Goal: Information Seeking & Learning: Find specific fact

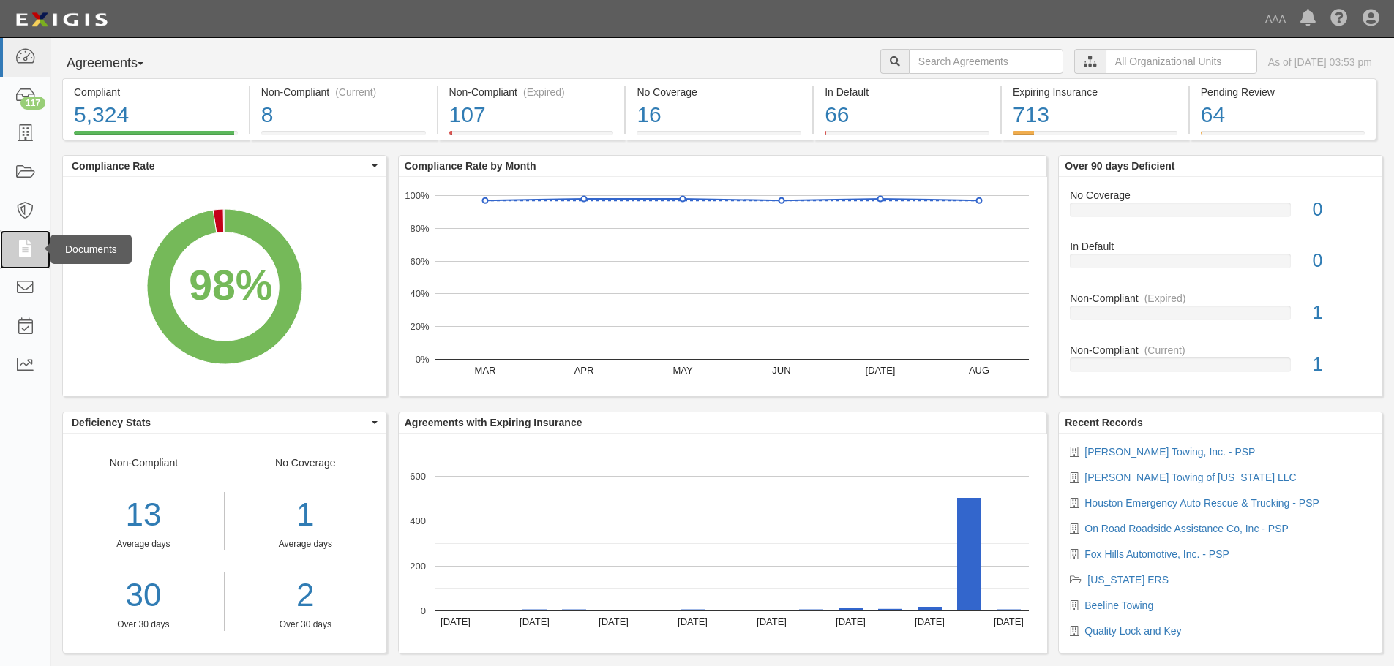
click at [29, 249] on icon at bounding box center [25, 249] width 20 height 17
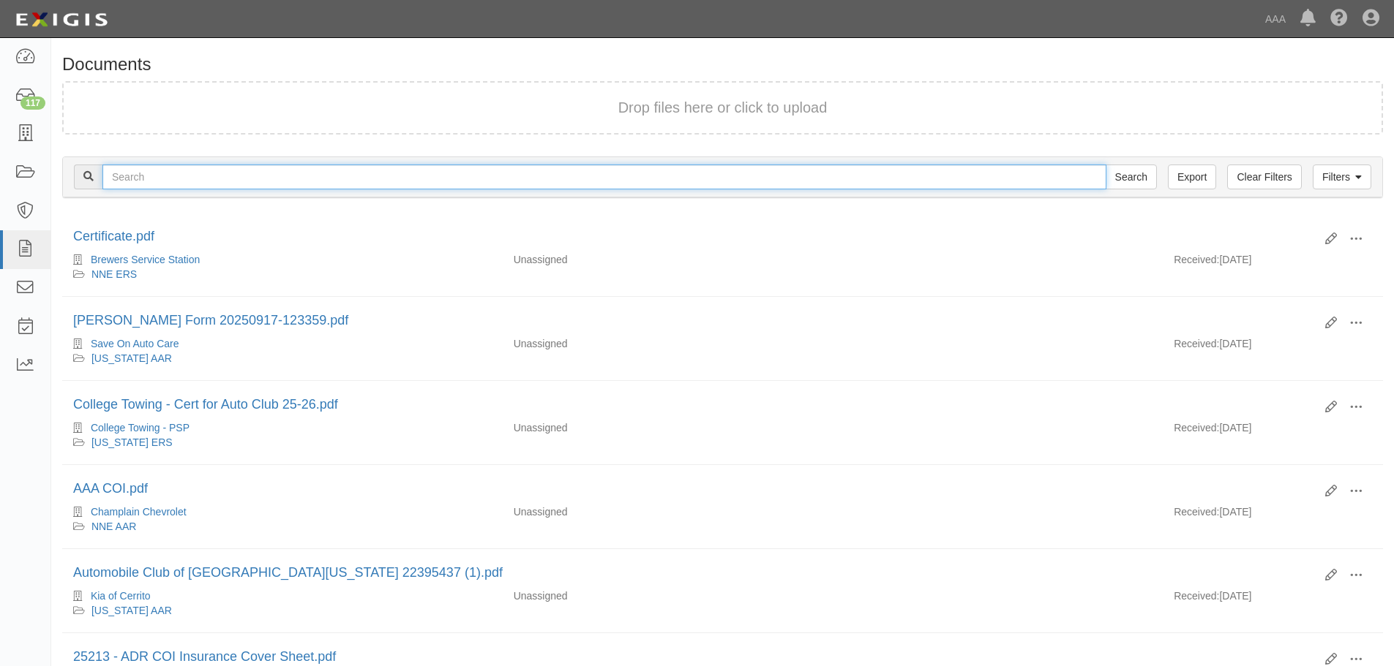
click at [189, 178] on input "text" at bounding box center [604, 177] width 1004 height 25
type input "angeleno's service & transport"
click at [1105, 165] on input "Search" at bounding box center [1130, 177] width 51 height 25
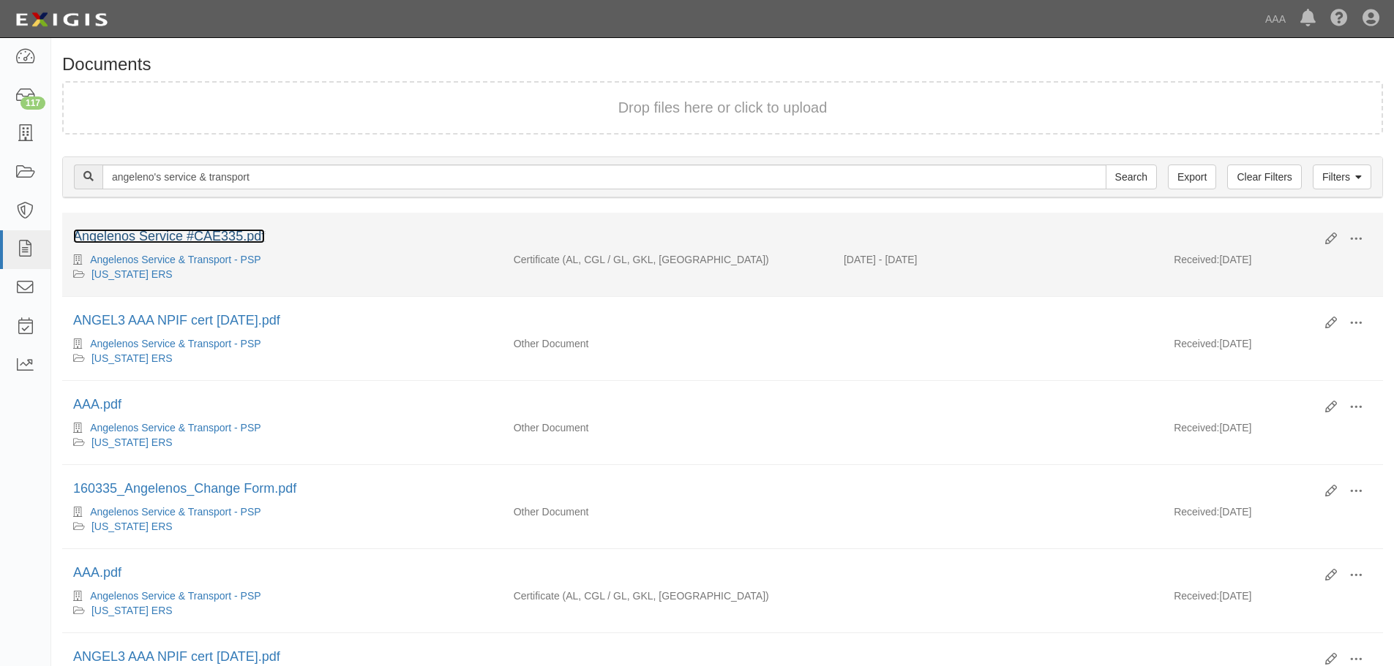
click at [156, 239] on link "Angelenos Service #CAE335.pdf" at bounding box center [169, 236] width 192 height 15
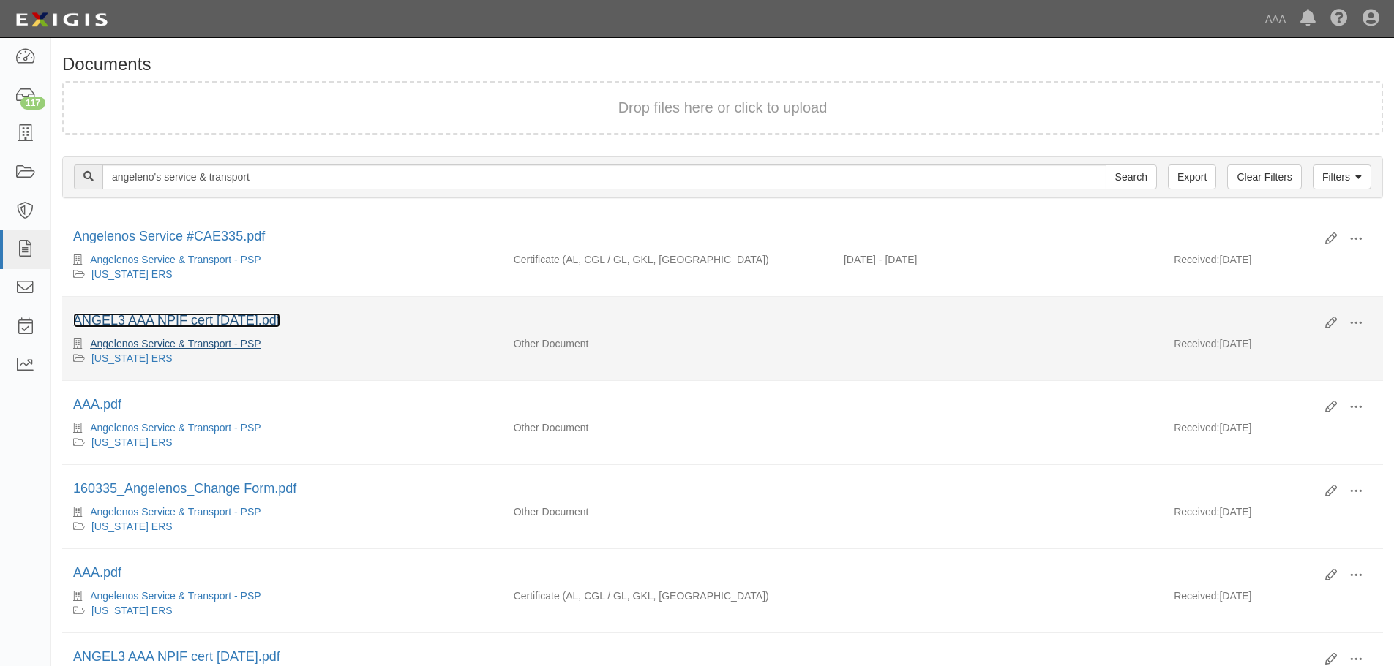
drag, startPoint x: 196, startPoint y: 321, endPoint x: 207, endPoint y: 338, distance: 20.1
click at [197, 321] on link "ANGEL3 AAA NPIF cert 5.22.24.pdf" at bounding box center [176, 320] width 207 height 15
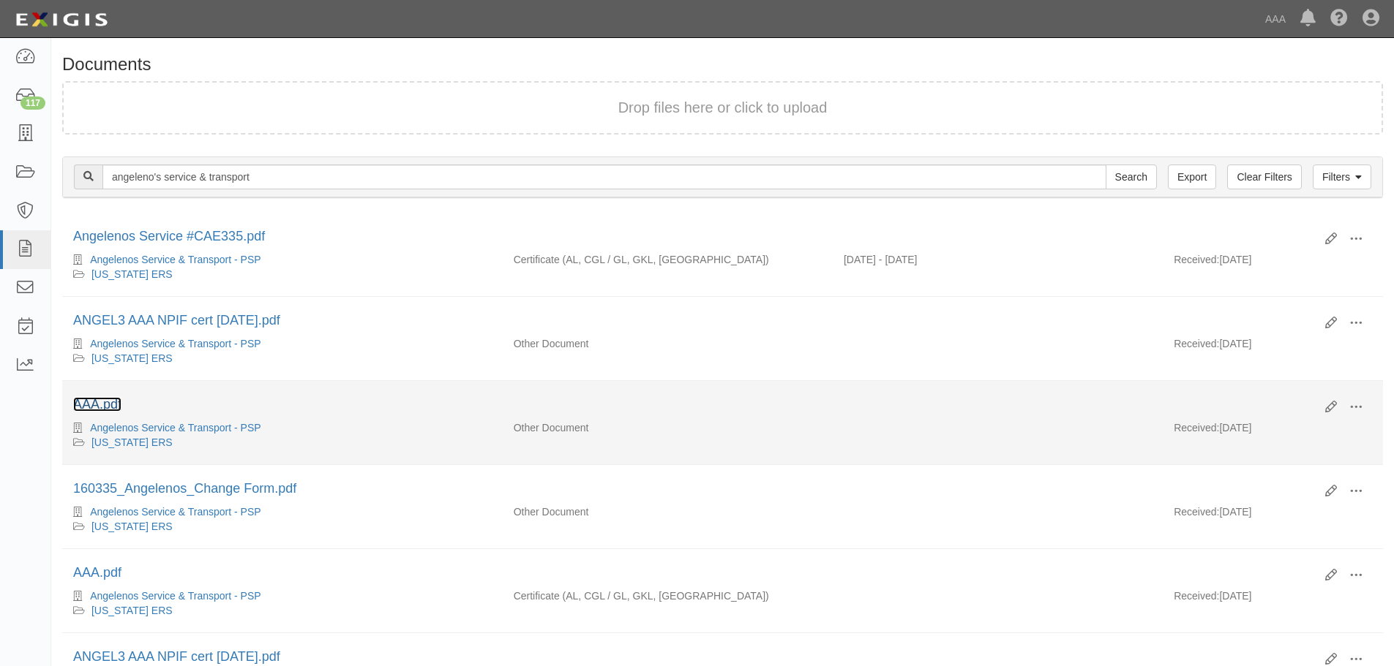
click at [99, 407] on link "AAA.pdf" at bounding box center [97, 404] width 48 height 15
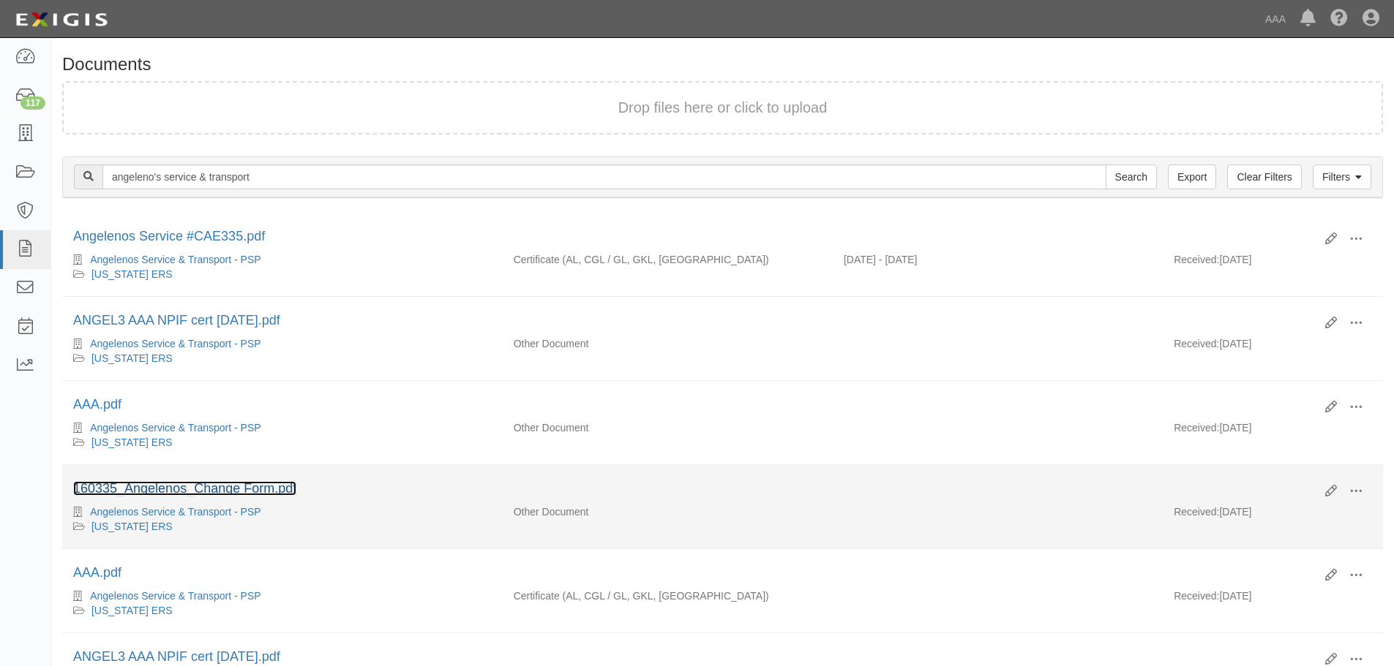
click at [162, 484] on link "160335_Angelenos_Change Form.pdf" at bounding box center [184, 488] width 223 height 15
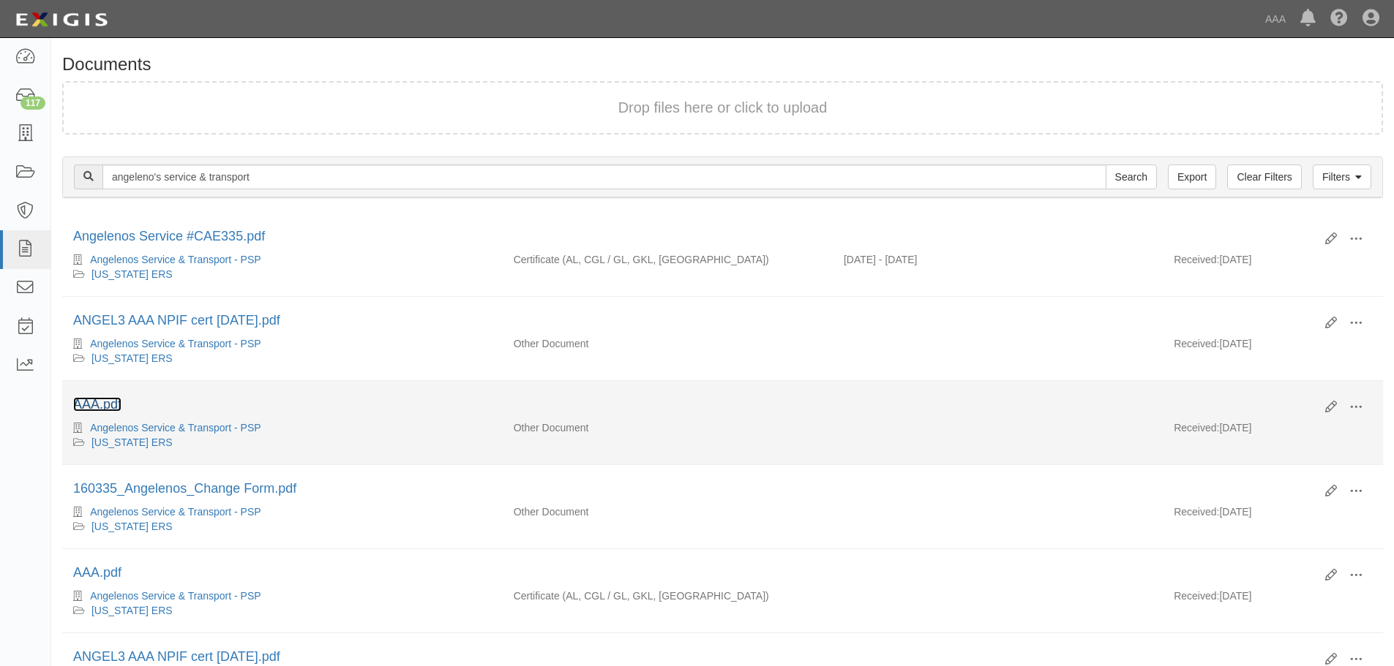
click at [110, 406] on link "AAA.pdf" at bounding box center [97, 404] width 48 height 15
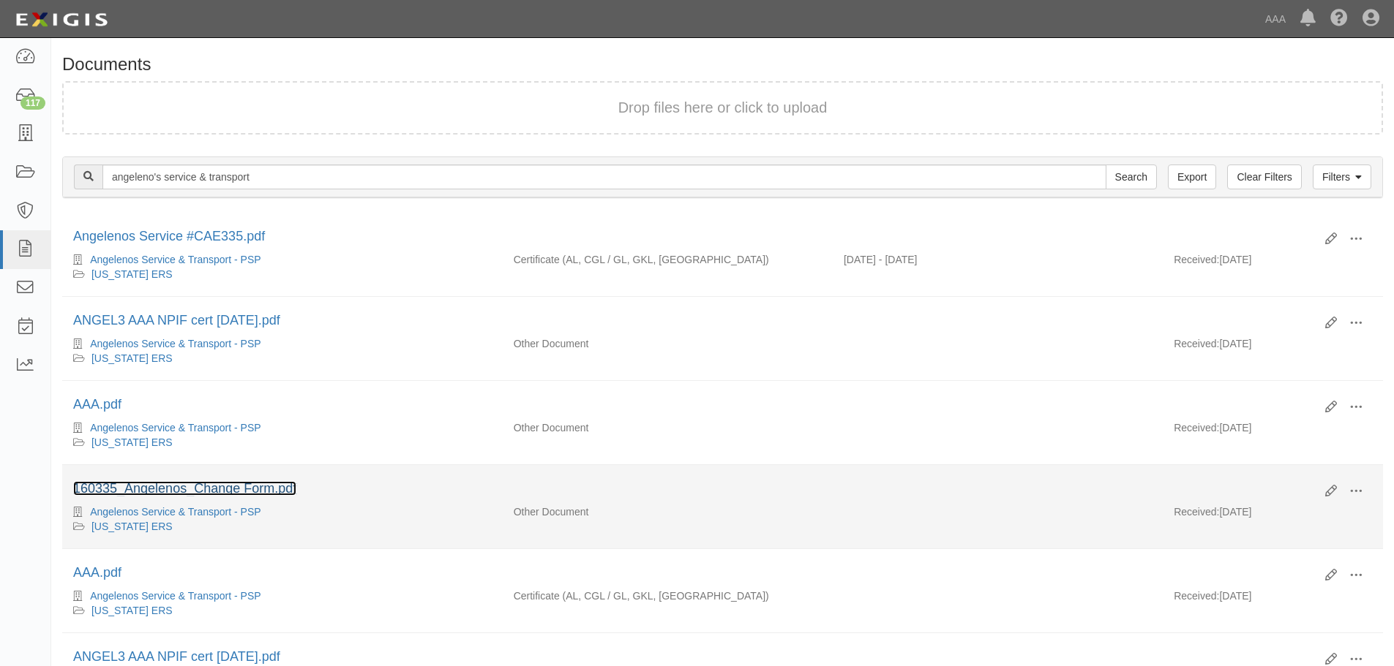
click at [148, 492] on link "160335_Angelenos_Change Form.pdf" at bounding box center [184, 488] width 223 height 15
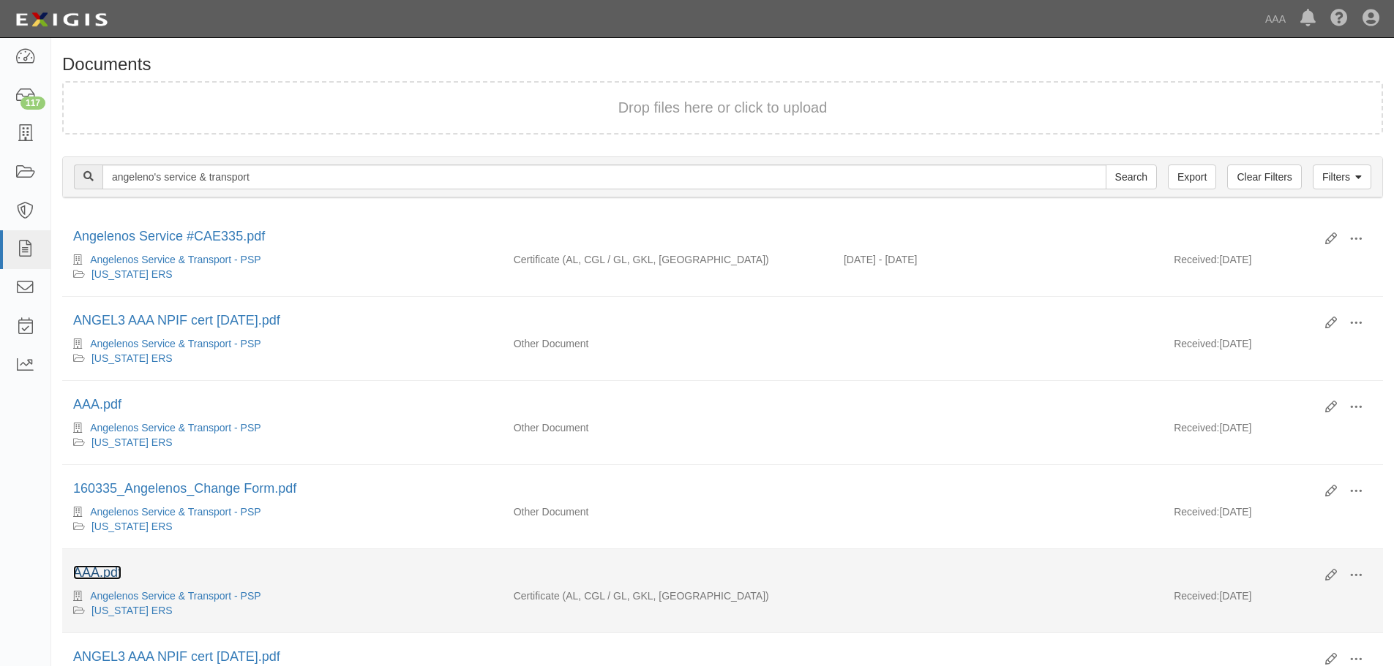
click at [105, 573] on link "AAA.pdf" at bounding box center [97, 572] width 48 height 15
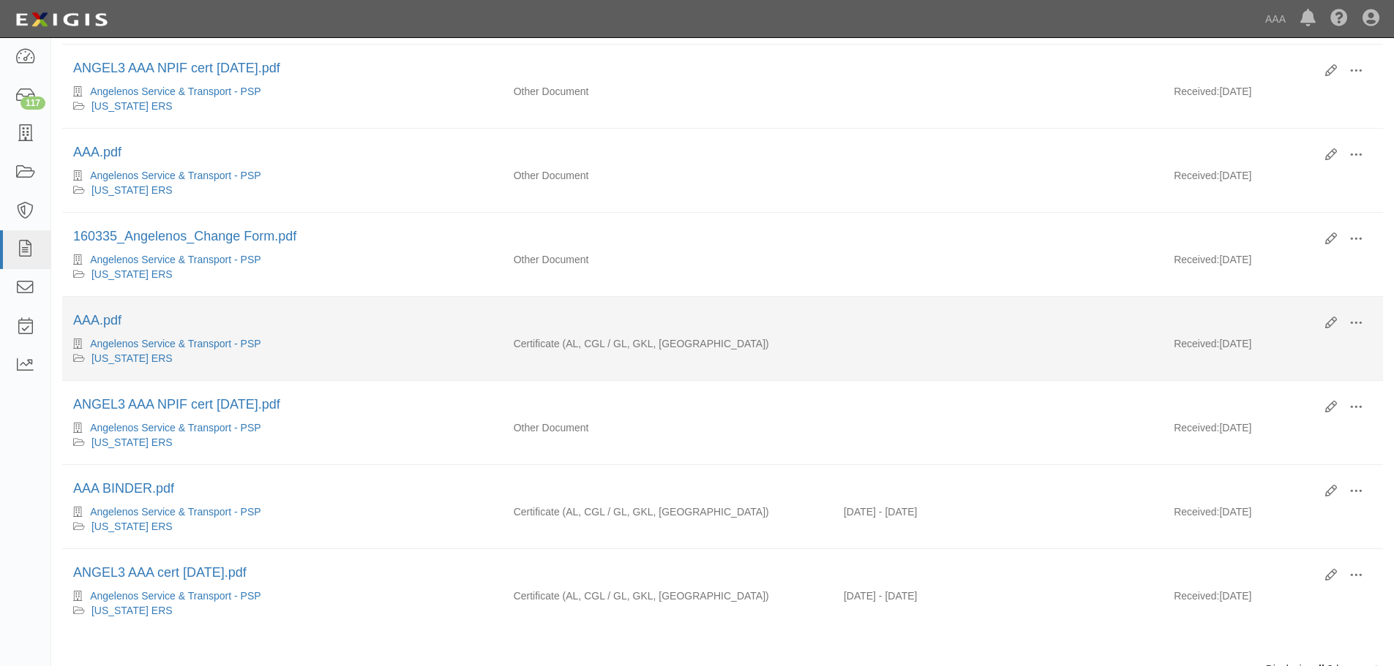
scroll to position [285, 0]
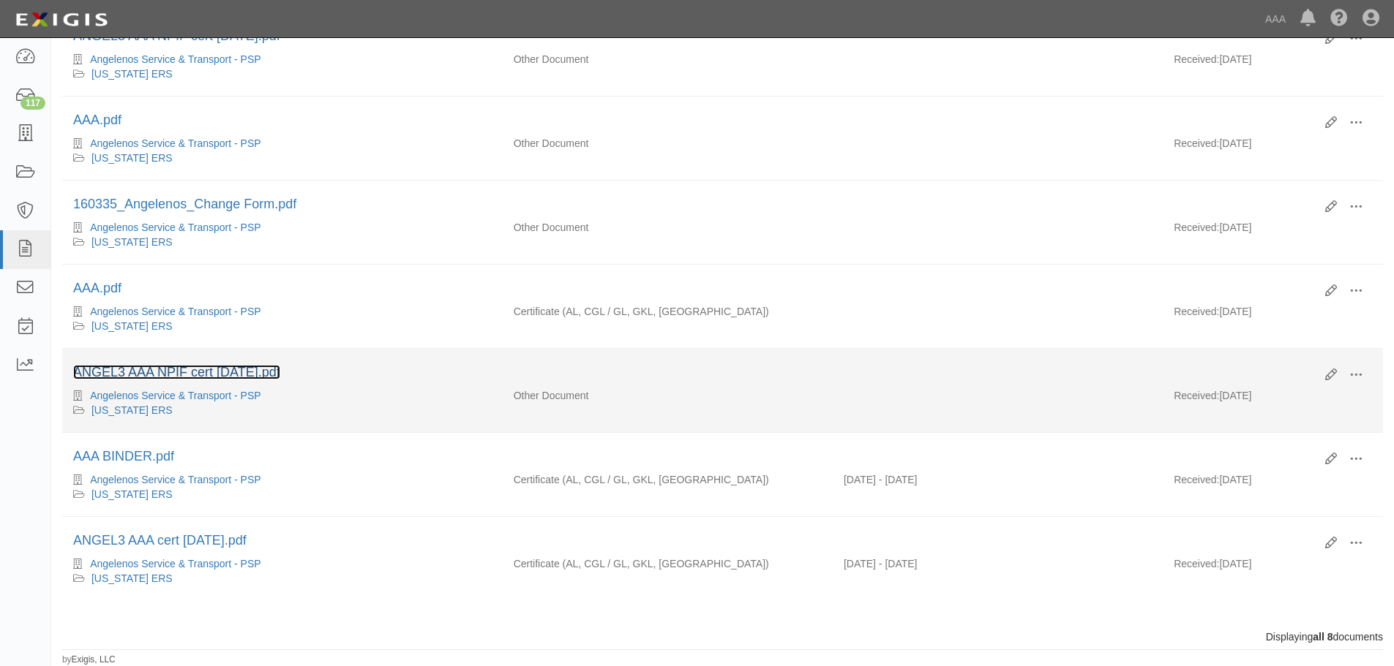
click at [185, 372] on link "ANGEL3 AAA NPIF cert 4.26.24.pdf" at bounding box center [176, 372] width 207 height 15
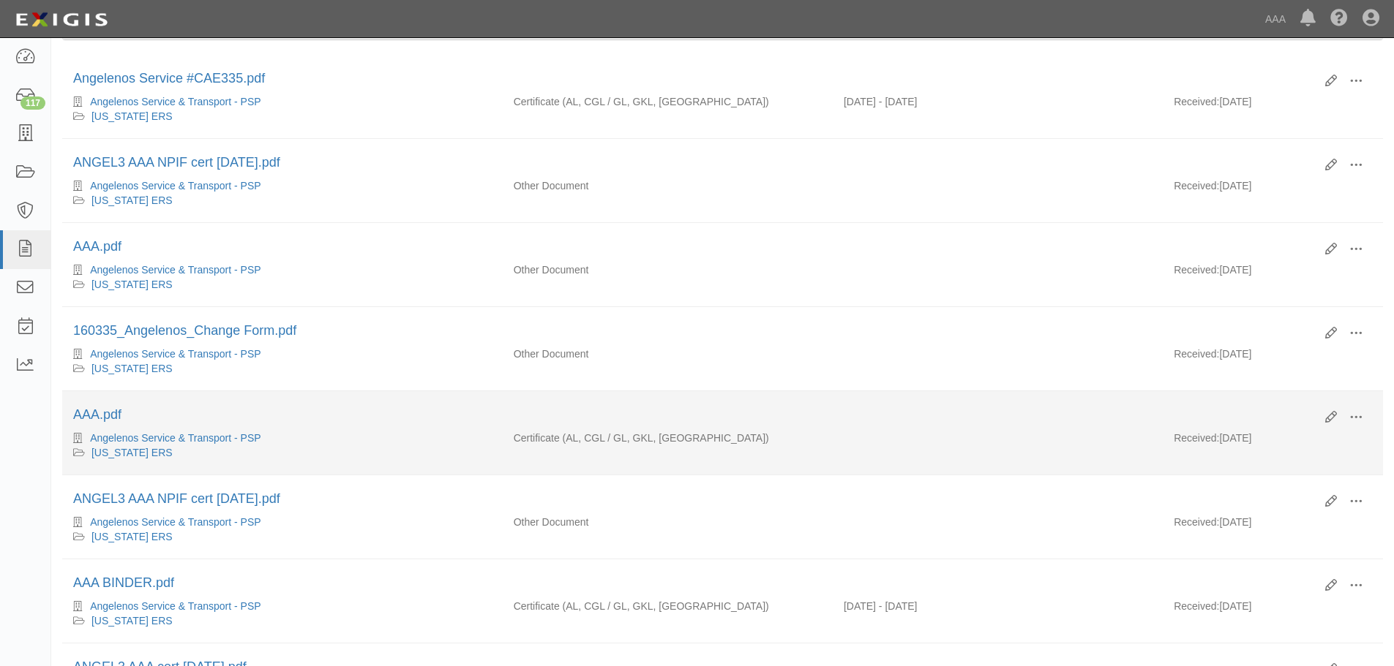
scroll to position [0, 0]
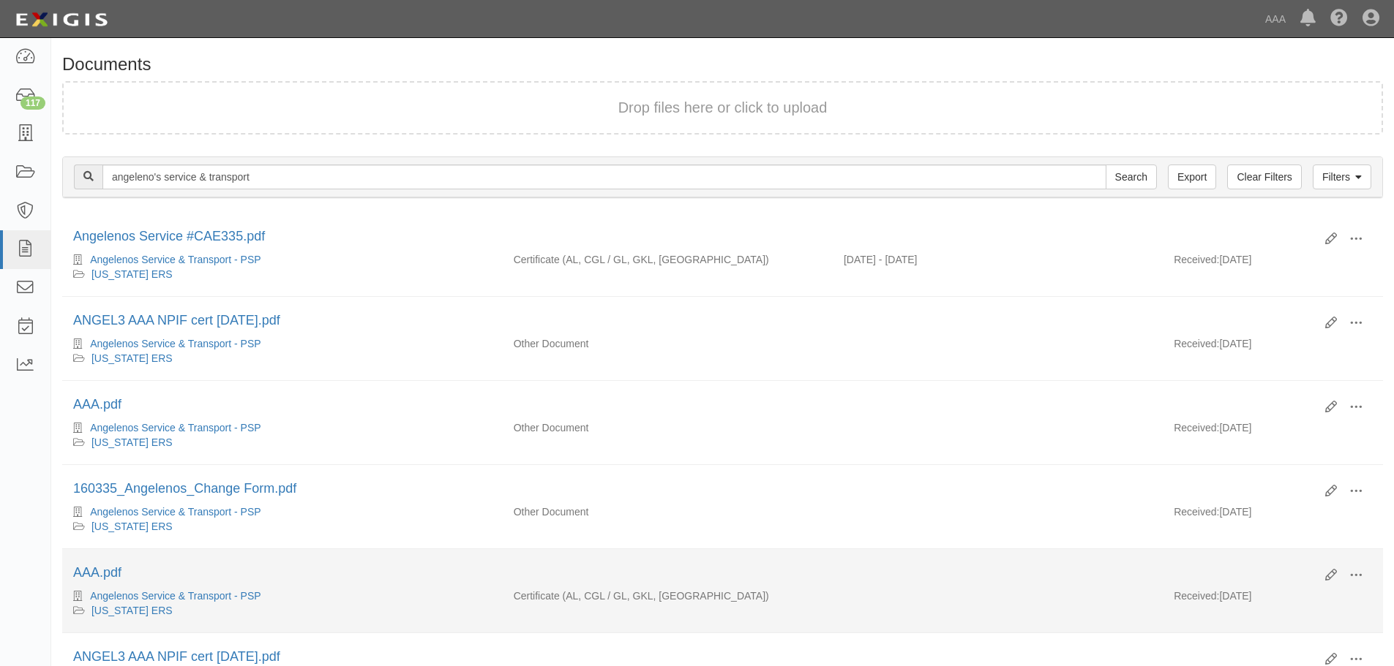
click at [358, 592] on div "Angelenos Service & Transport - PSP" at bounding box center [282, 596] width 418 height 15
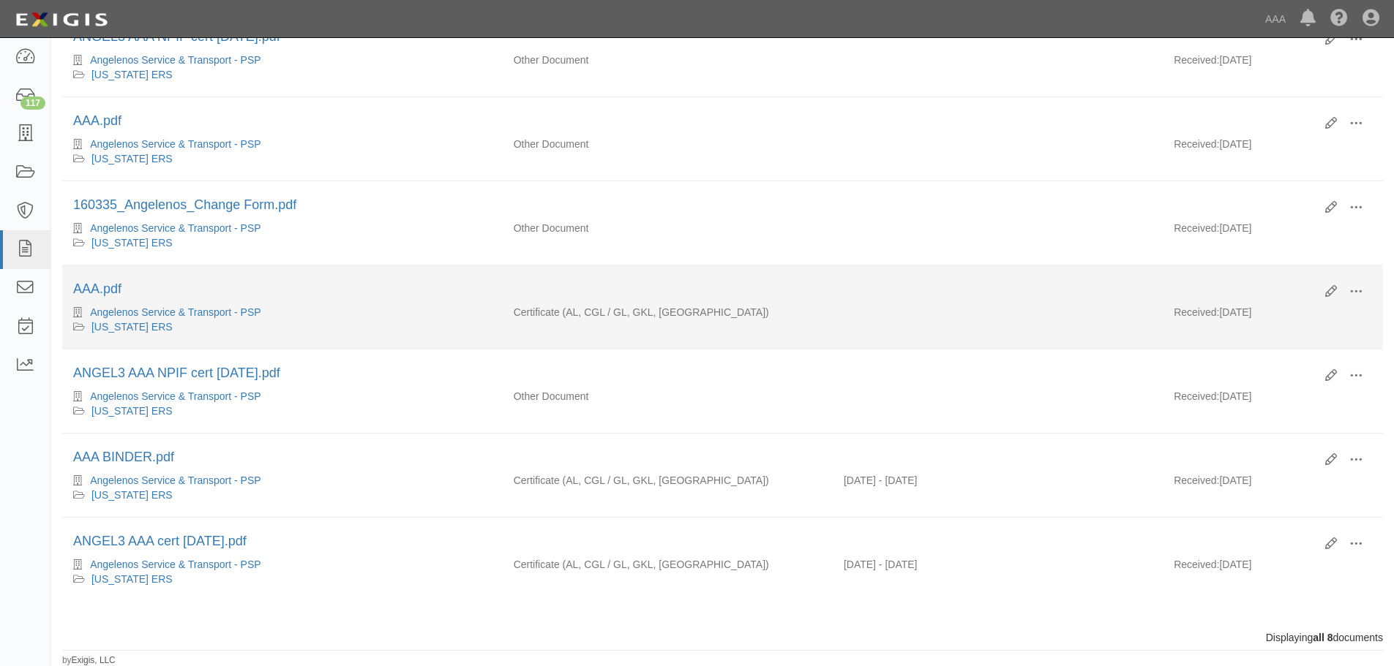
scroll to position [285, 0]
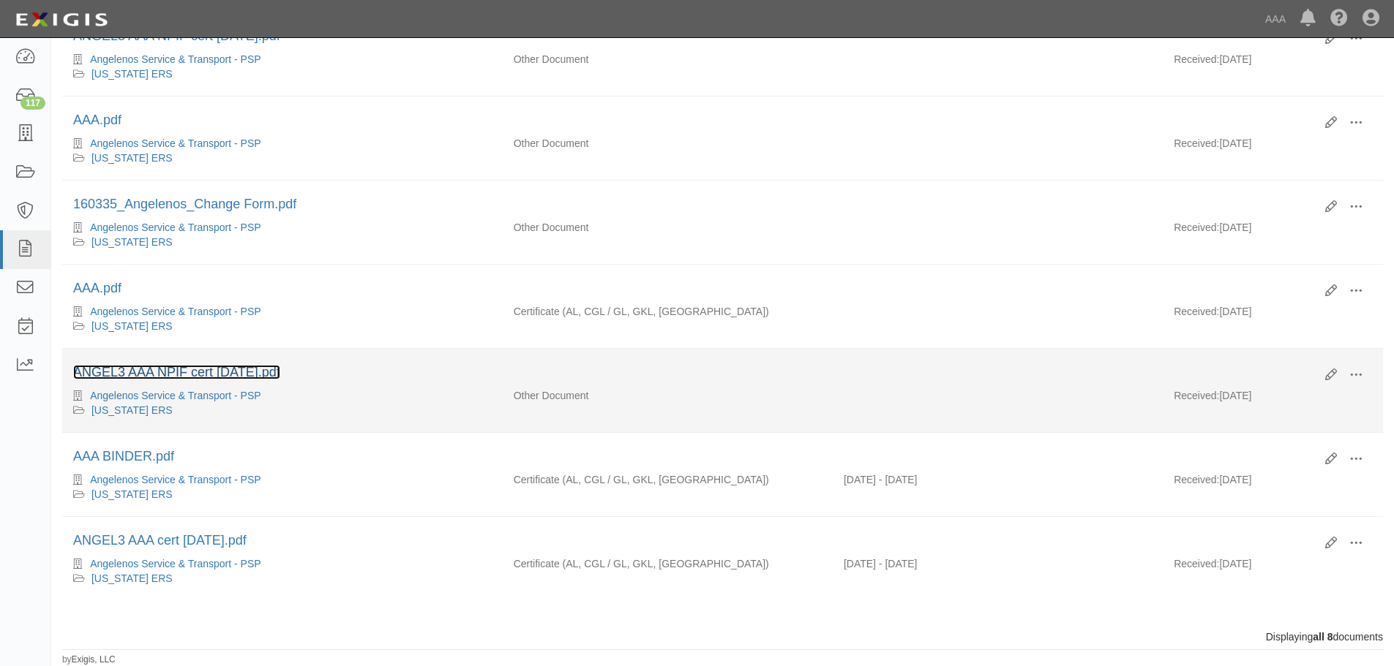
click at [197, 372] on link "ANGEL3 AAA NPIF cert 4.26.24.pdf" at bounding box center [176, 372] width 207 height 15
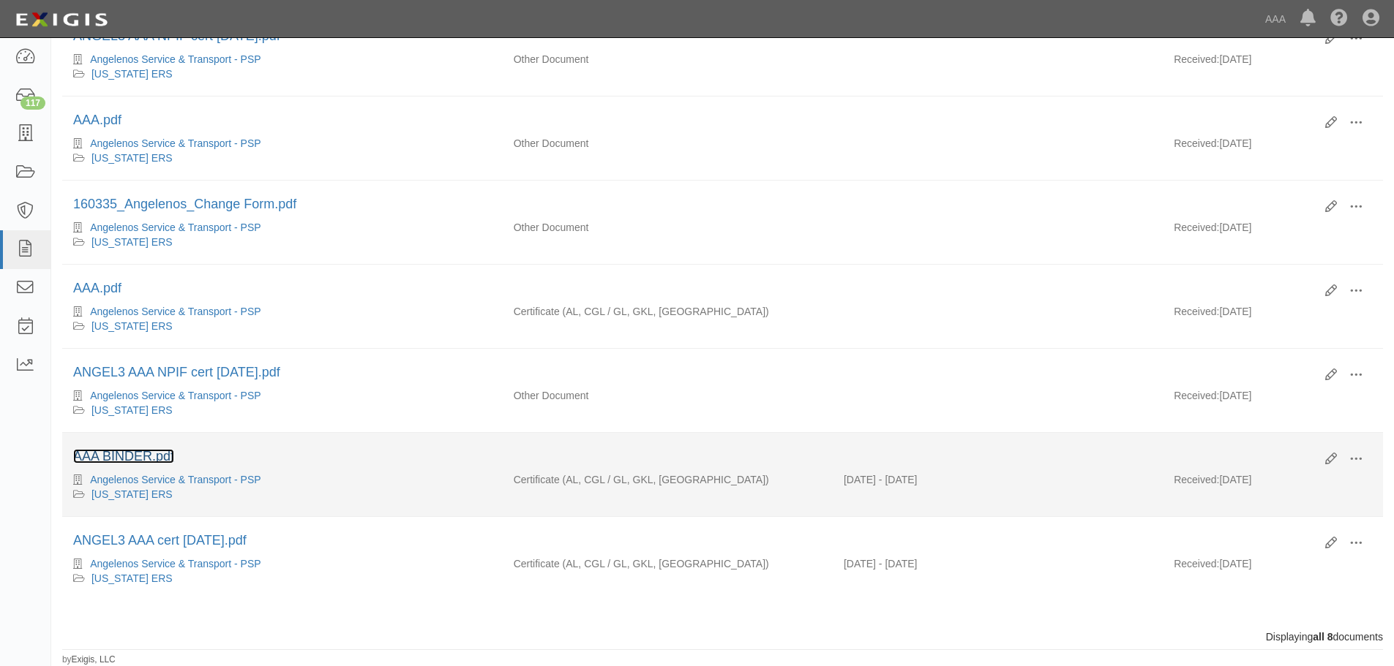
click at [154, 458] on link "AAA BINDER.pdf" at bounding box center [123, 456] width 101 height 15
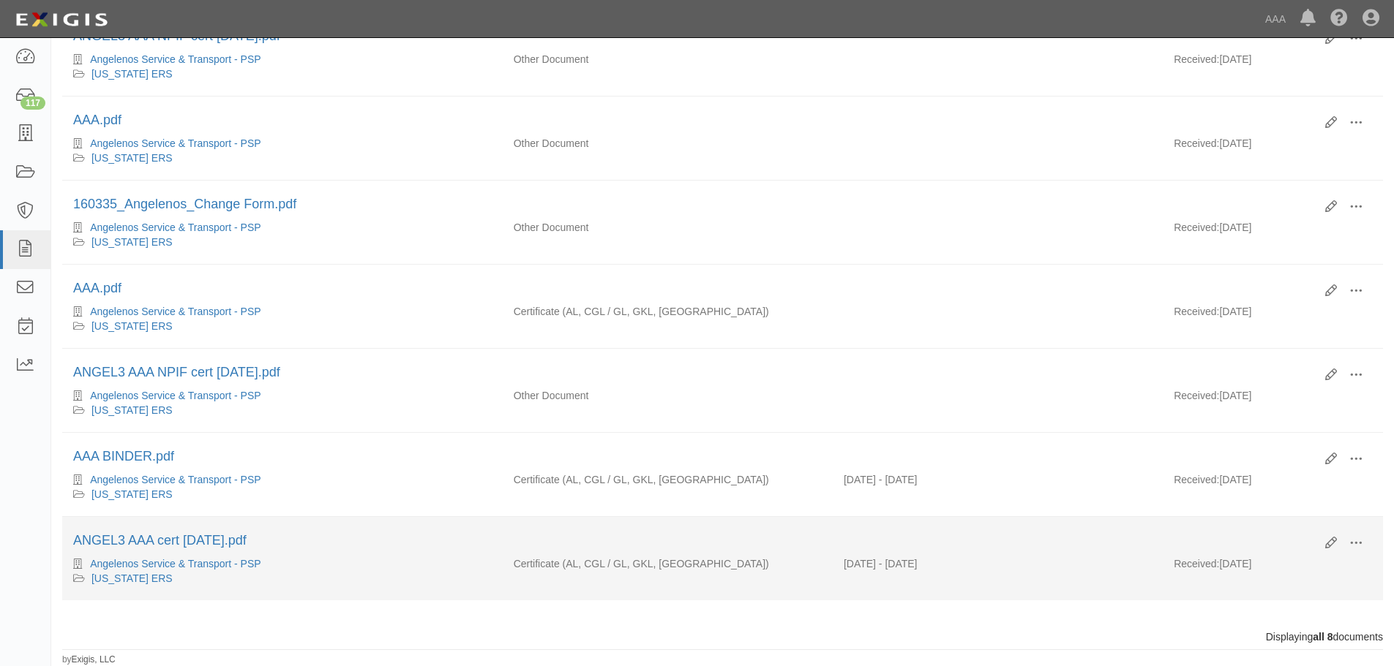
click at [159, 532] on div "ANGEL3 AAA cert 6.13.22.pdf" at bounding box center [693, 541] width 1241 height 19
click at [157, 537] on link "ANGEL3 AAA cert 6.13.22.pdf" at bounding box center [159, 540] width 173 height 15
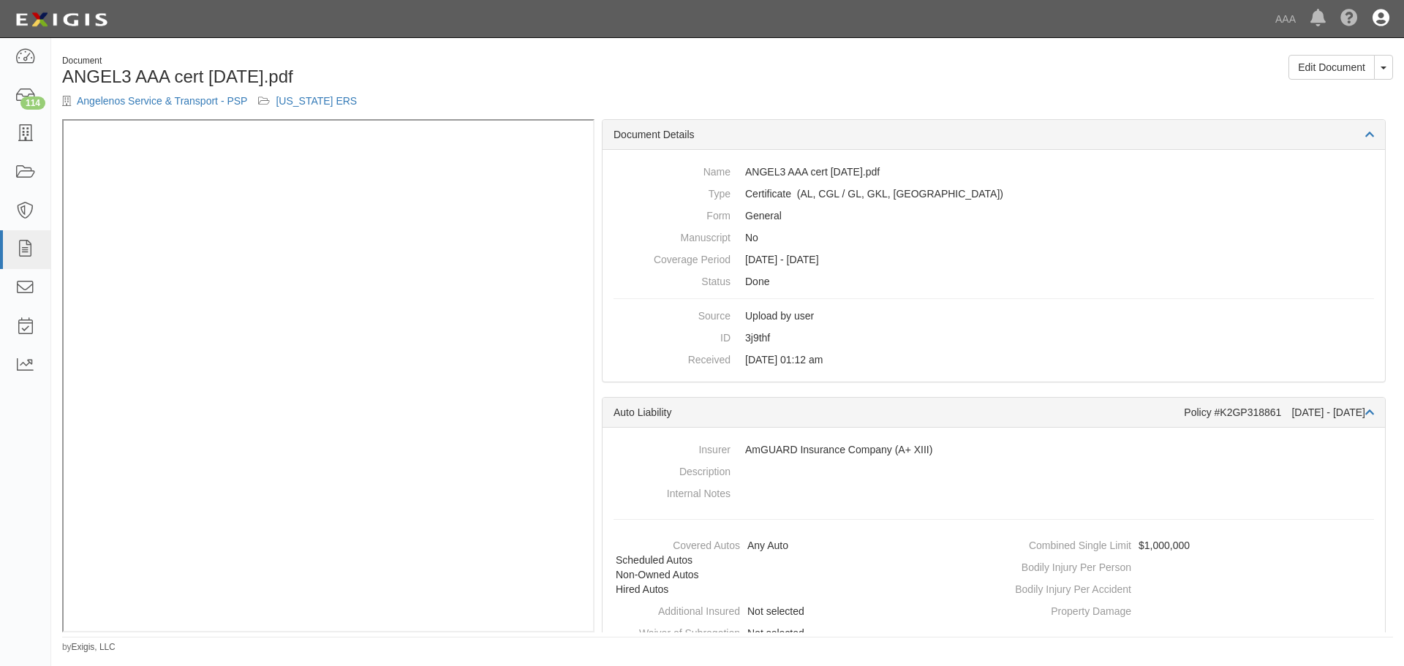
click at [1385, 13] on icon at bounding box center [1381, 19] width 17 height 18
click at [1295, 86] on link "Sign Out" at bounding box center [1339, 85] width 116 height 29
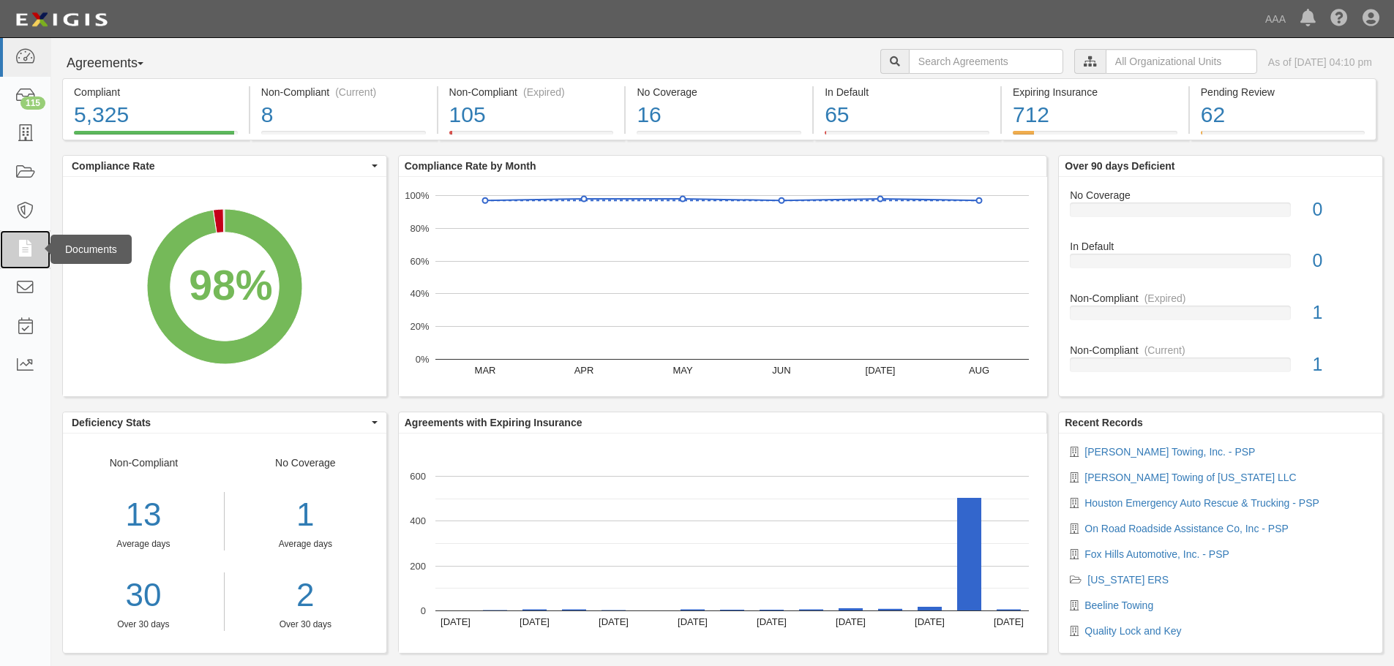
click at [35, 254] on icon at bounding box center [25, 249] width 20 height 17
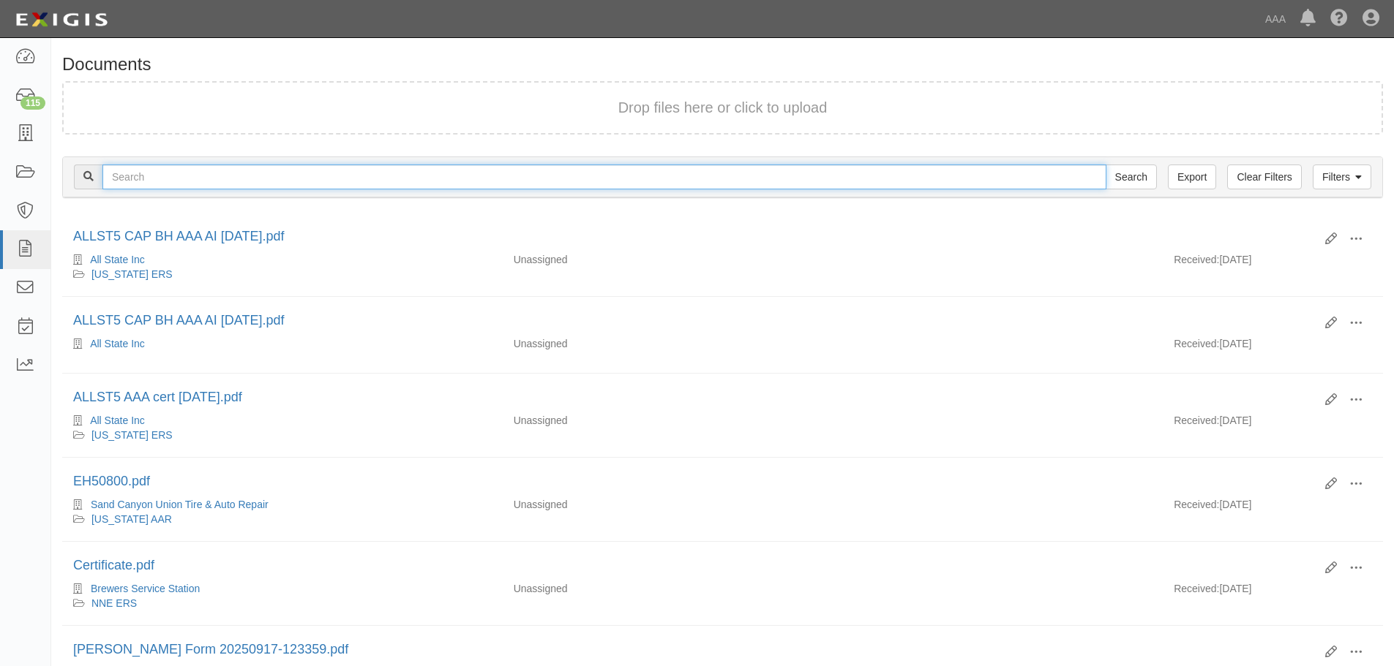
click at [144, 180] on input "text" at bounding box center [604, 177] width 1004 height 25
type input "angelenos service and transp"
click at [1105, 165] on input "Search" at bounding box center [1130, 177] width 51 height 25
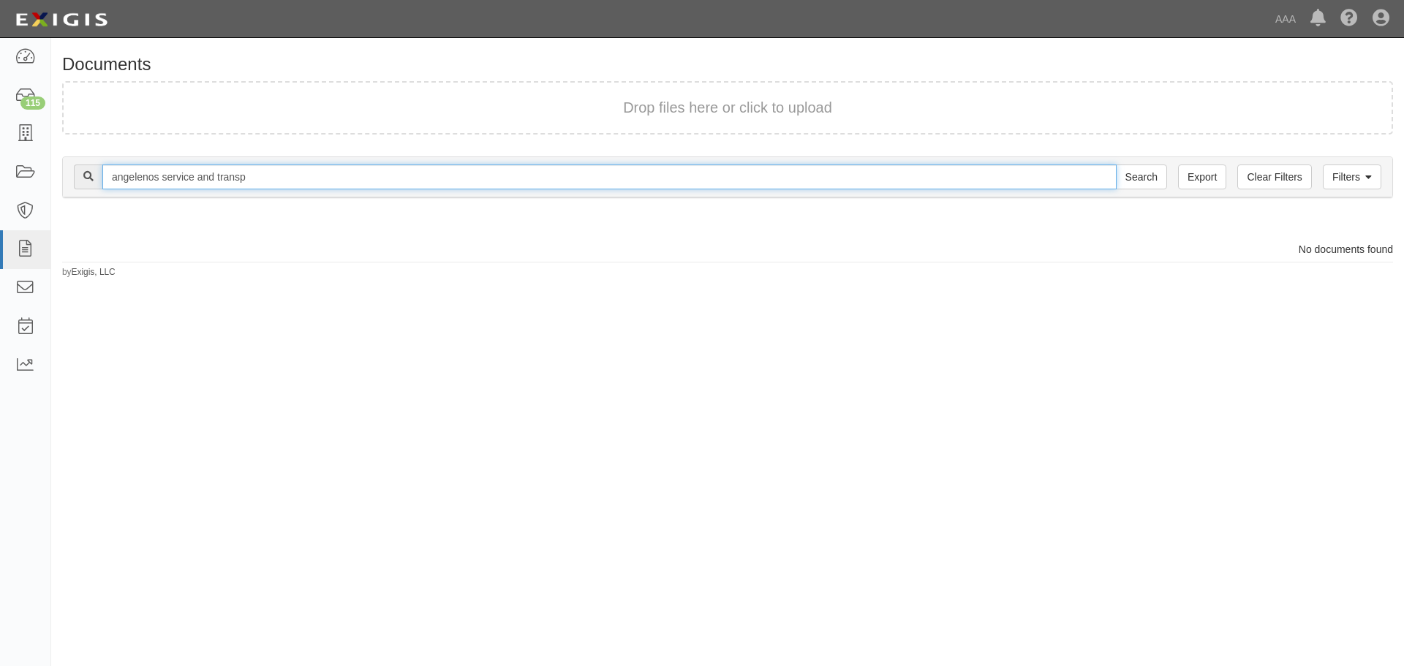
click at [217, 174] on input "angelenos service and transp" at bounding box center [609, 177] width 1015 height 25
type input "angelenos service & transp"
click at [1116, 165] on input "Search" at bounding box center [1141, 177] width 51 height 25
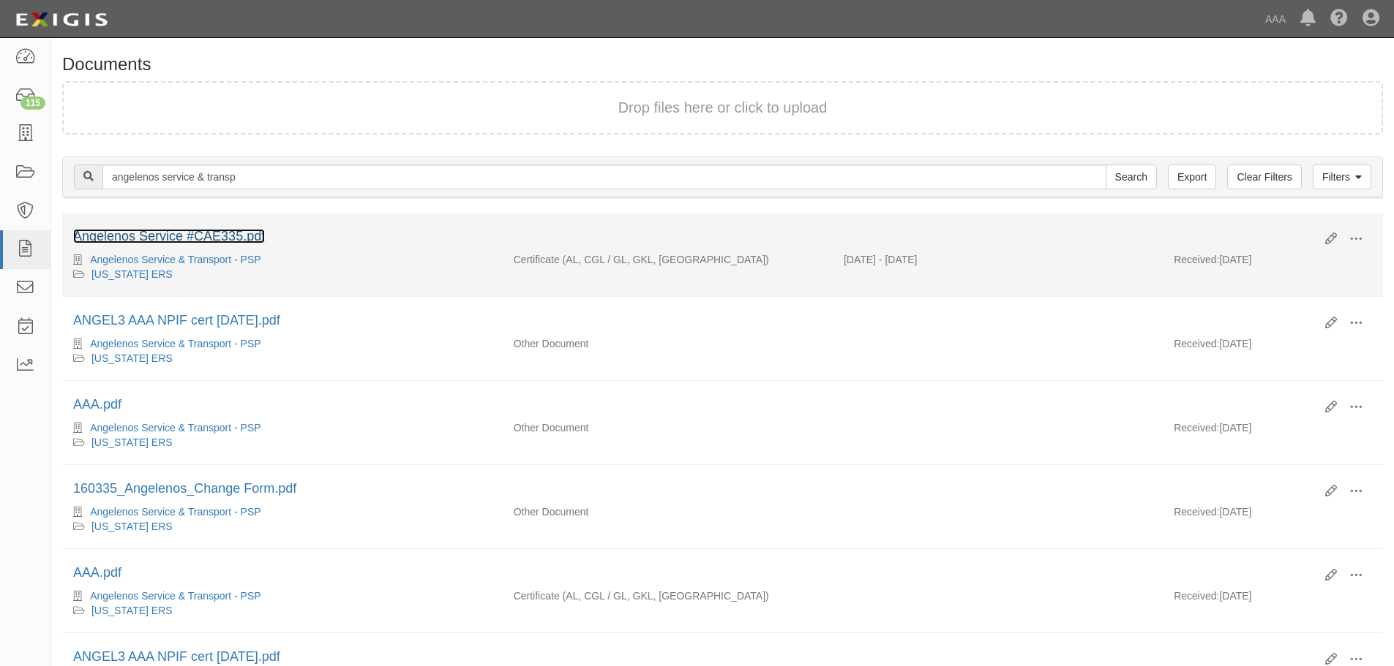
click at [175, 238] on link "Angelenos Service #CAE335.pdf" at bounding box center [169, 236] width 192 height 15
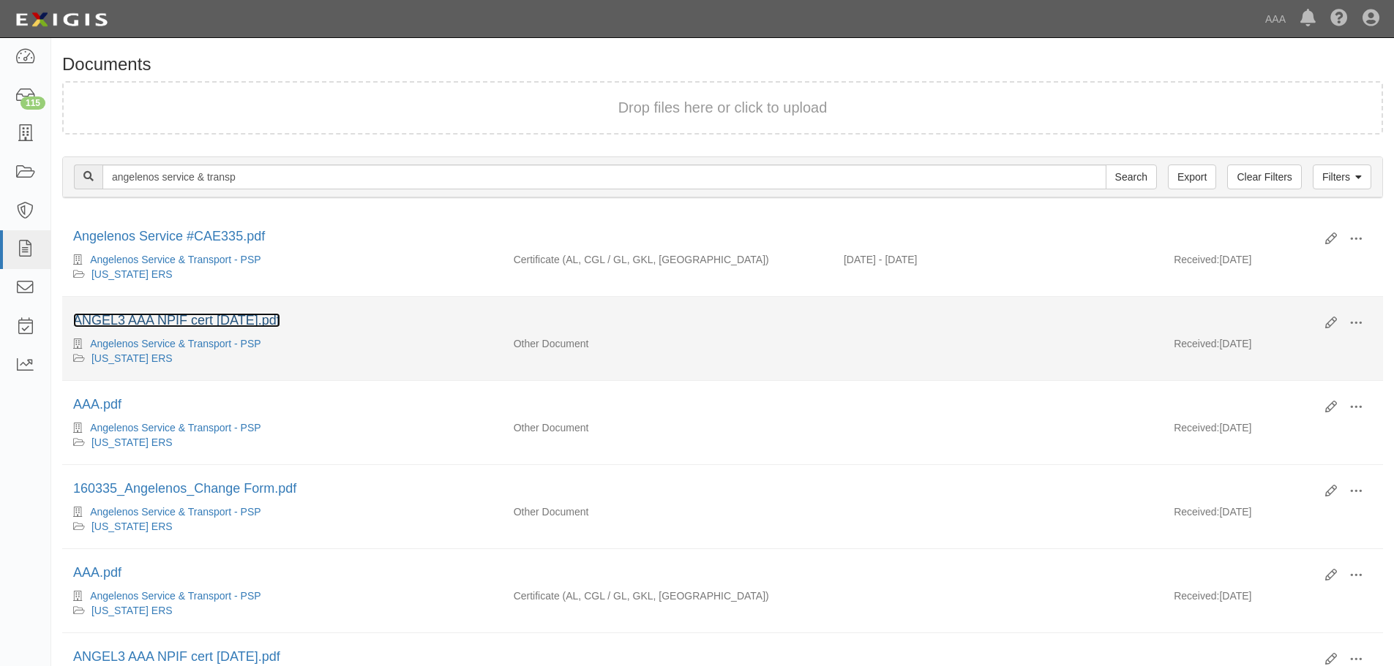
click at [110, 317] on link "ANGEL3 AAA NPIF cert 5.22.24.pdf" at bounding box center [176, 320] width 207 height 15
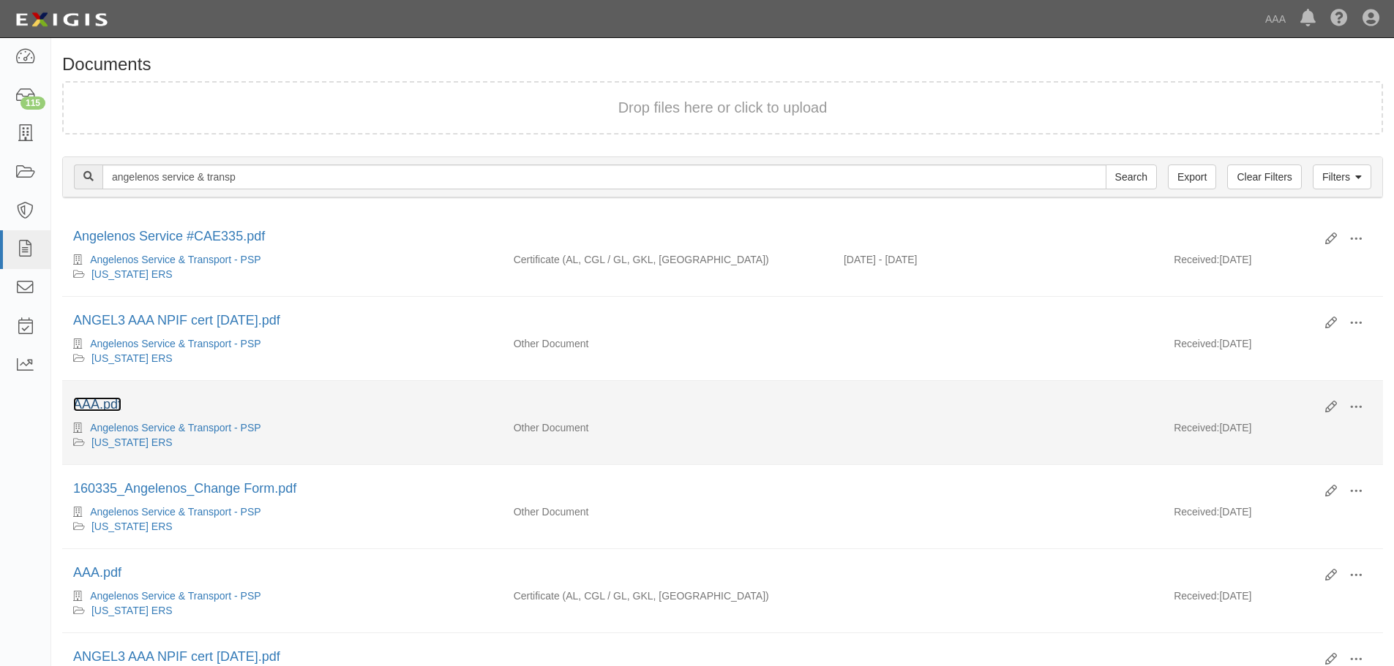
click at [111, 405] on link "AAA.pdf" at bounding box center [97, 404] width 48 height 15
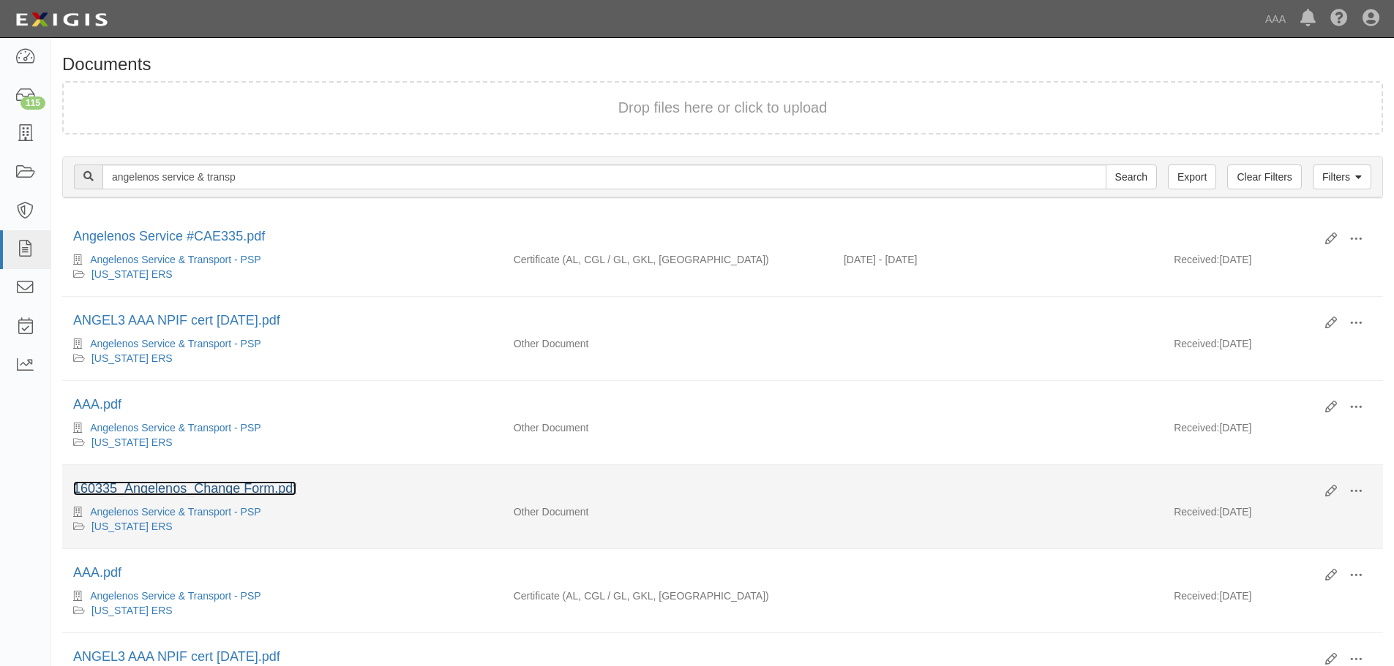
click at [165, 484] on link "160335_Angelenos_Change Form.pdf" at bounding box center [184, 488] width 223 height 15
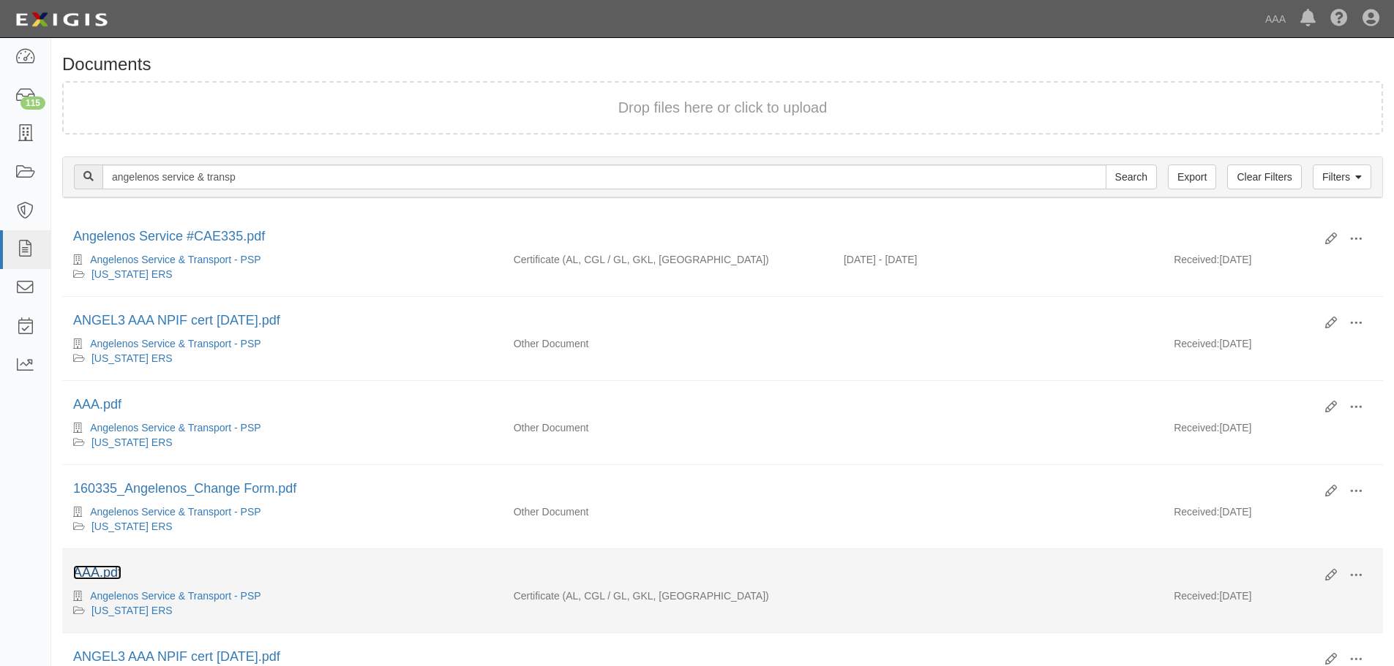
click at [97, 573] on link "AAA.pdf" at bounding box center [97, 572] width 48 height 15
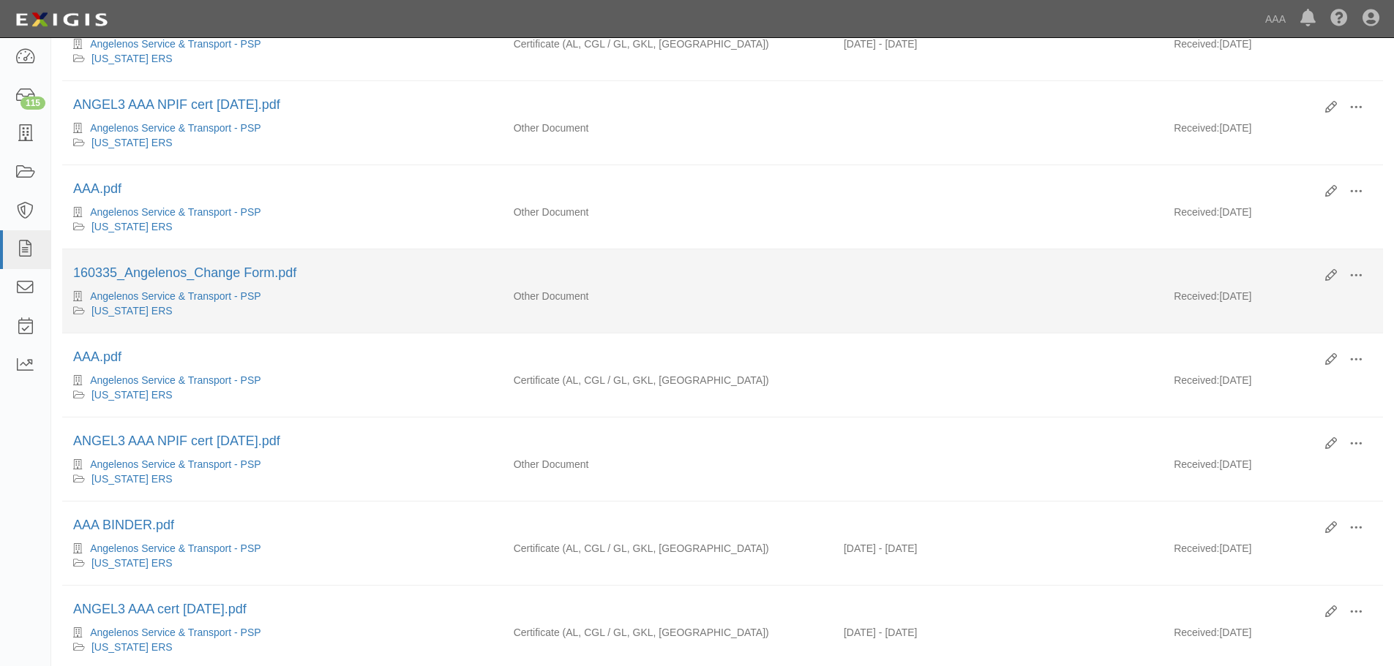
scroll to position [285, 0]
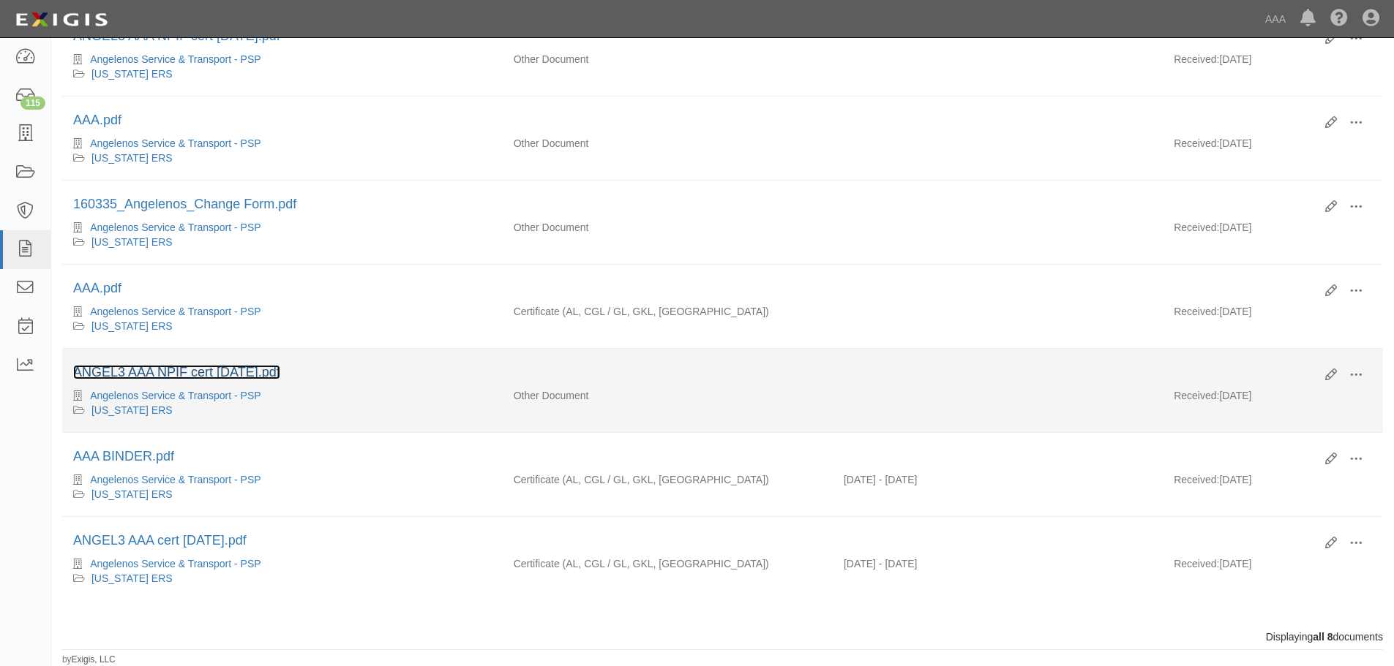
click at [133, 371] on link "ANGEL3 AAA NPIF cert 4.26.24.pdf" at bounding box center [176, 372] width 207 height 15
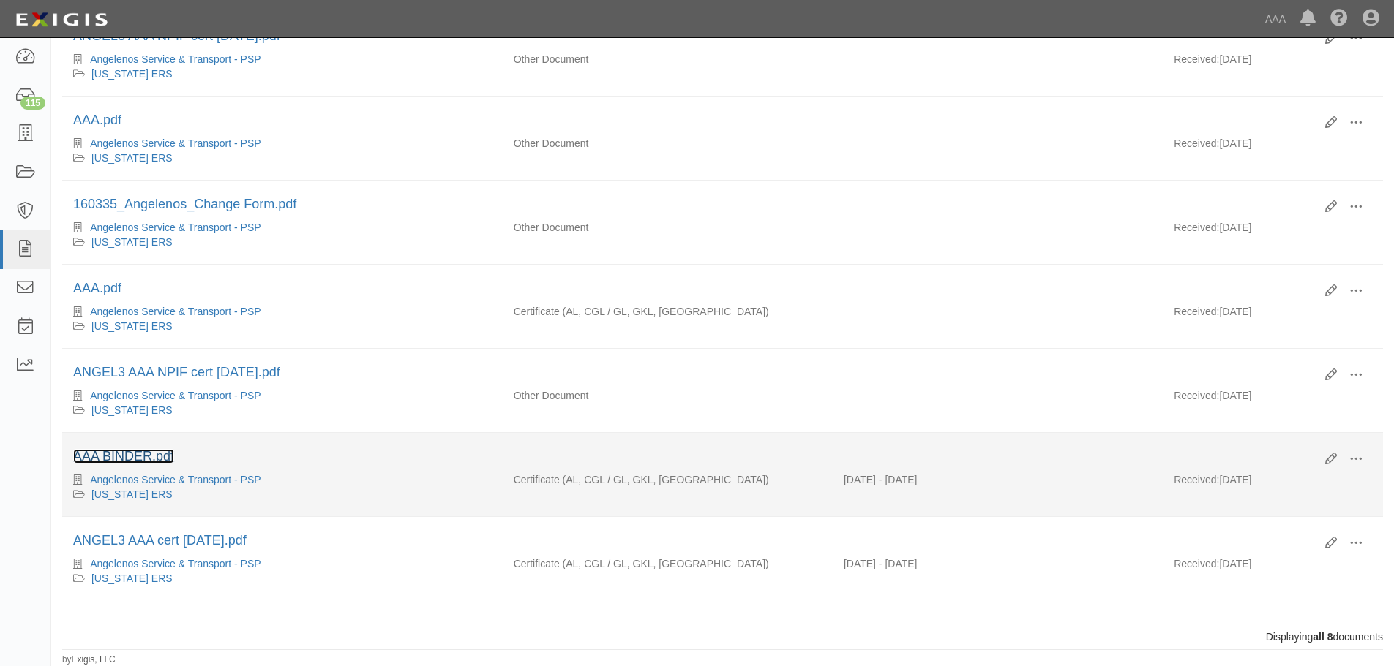
click at [143, 456] on link "AAA BINDER.pdf" at bounding box center [123, 456] width 101 height 15
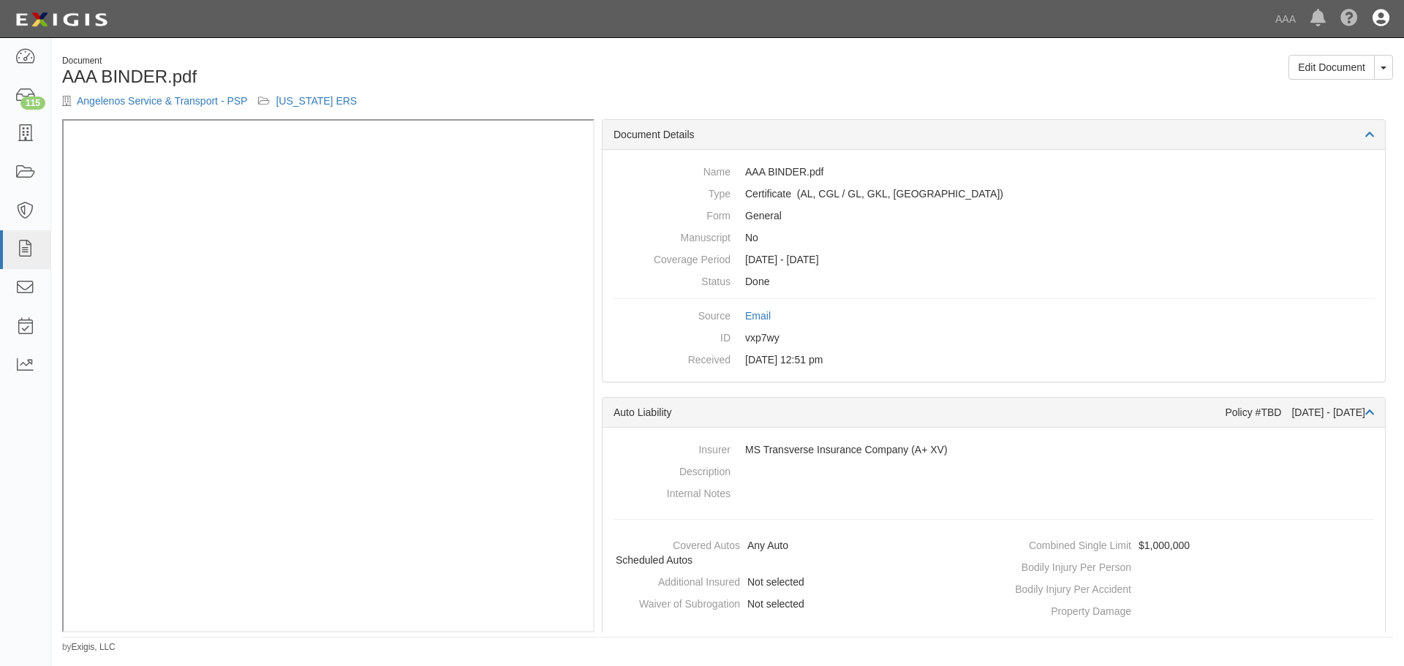
click at [1385, 18] on icon at bounding box center [1381, 19] width 17 height 18
drag, startPoint x: 1309, startPoint y: 83, endPoint x: 1308, endPoint y: 75, distance: 8.2
click at [1309, 82] on link "Sign Out" at bounding box center [1339, 85] width 116 height 29
